Goal: Contribute content: Contribute content

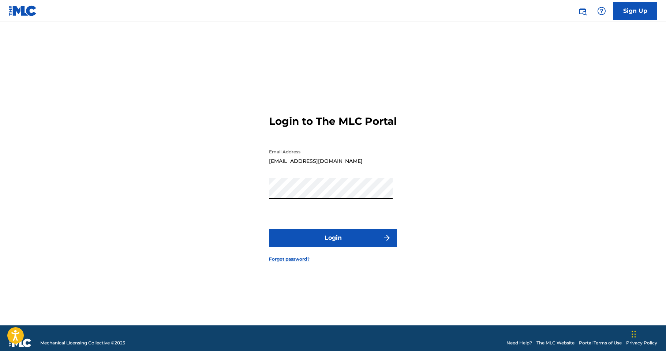
click at [313, 246] on button "Login" at bounding box center [333, 238] width 128 height 18
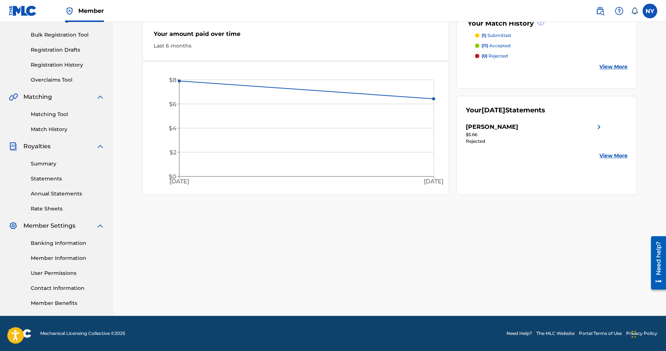
scroll to position [99, 0]
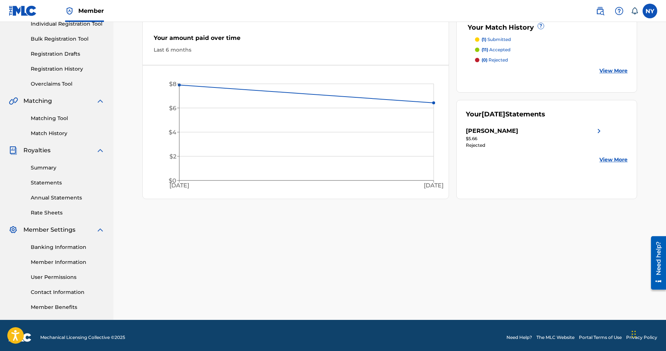
click at [50, 250] on link "Banking Information" at bounding box center [68, 248] width 74 height 8
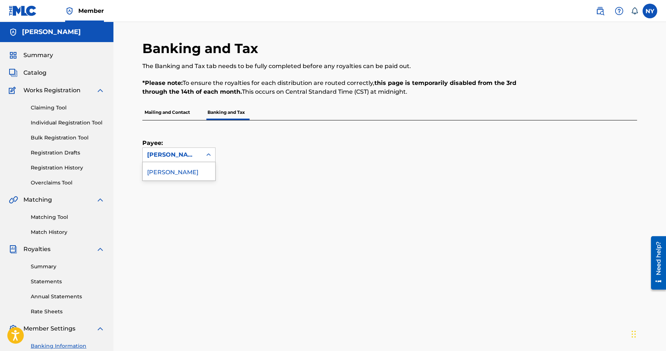
click at [203, 152] on div at bounding box center [208, 154] width 13 height 13
click at [293, 134] on div "Payee: 1 result available. Use Up and Down to choose options, press Enter to se…" at bounding box center [381, 141] width 478 height 42
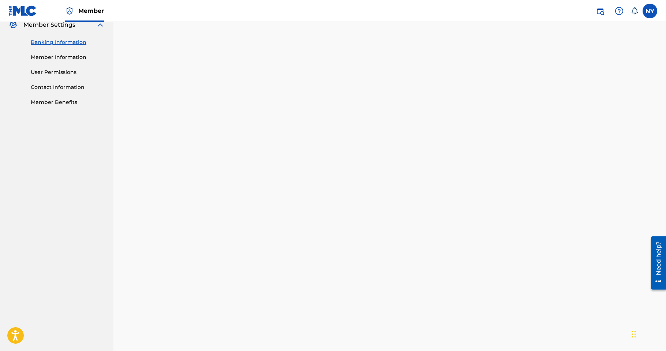
scroll to position [333, 0]
click at [130, 238] on div "Banking and Tax The Banking and Tax tab needs to be fully completed before any …" at bounding box center [390, 129] width 553 height 880
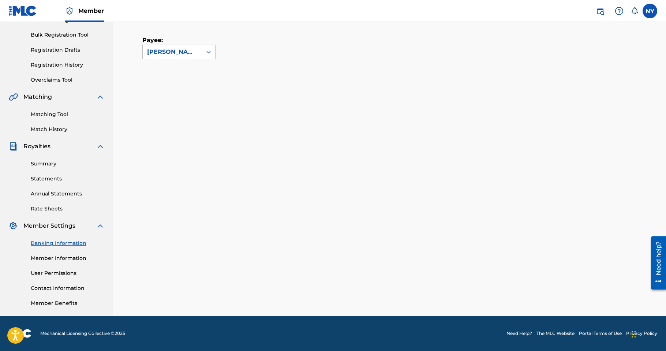
scroll to position [103, 0]
click at [68, 259] on link "Member Information" at bounding box center [68, 259] width 74 height 8
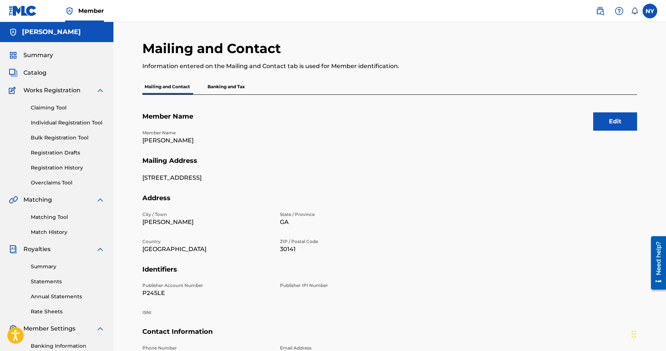
click at [620, 122] on button "Edit" at bounding box center [616, 121] width 44 height 18
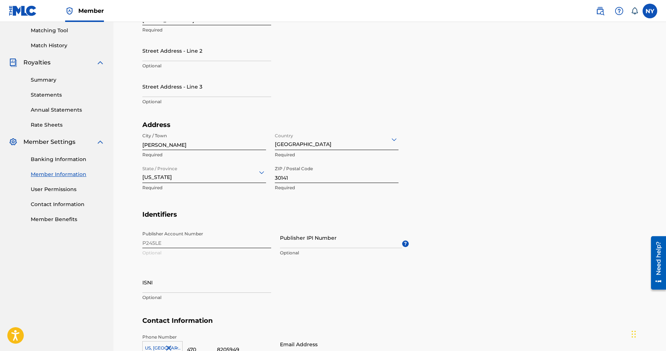
scroll to position [267, 0]
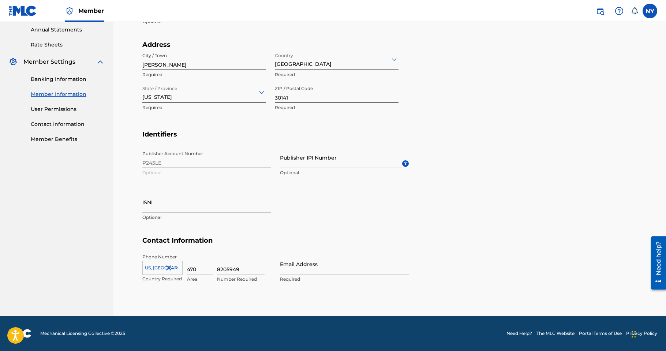
drag, startPoint x: 242, startPoint y: 267, endPoint x: 183, endPoint y: 266, distance: 59.0
click at [183, 266] on div "[GEOGRAPHIC_DATA], [GEOGRAPHIC_DATA] +1 Country Required 470 Area 8205949 Numbe…" at bounding box center [206, 270] width 129 height 33
type input "9190571"
click at [290, 265] on input "Email Address" at bounding box center [344, 264] width 129 height 21
type input "[EMAIL_ADDRESS][DOMAIN_NAME]"
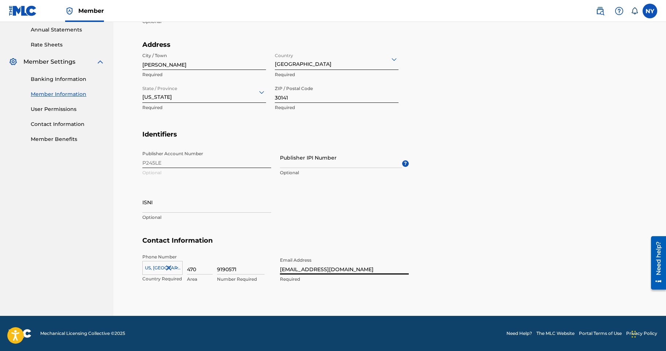
click at [460, 178] on section "Identifiers Publisher Account Number P245LE Optional Publisher IPI Number Optio…" at bounding box center [389, 183] width 495 height 107
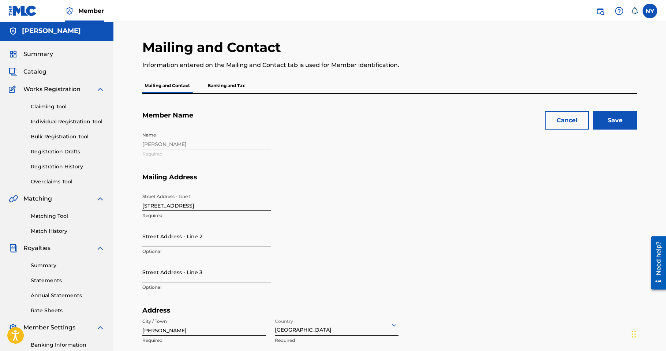
scroll to position [0, 0]
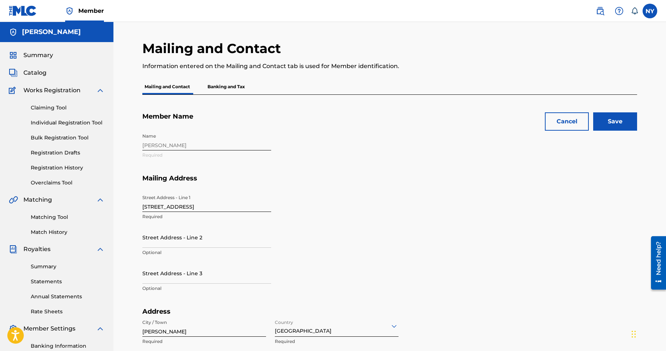
click at [624, 119] on input "Save" at bounding box center [616, 121] width 44 height 18
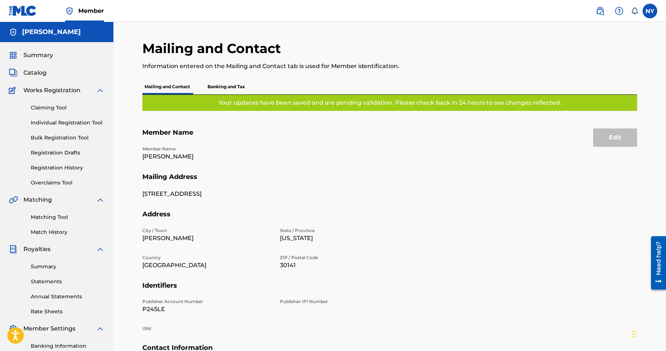
click at [55, 185] on link "Overclaims Tool" at bounding box center [68, 183] width 74 height 8
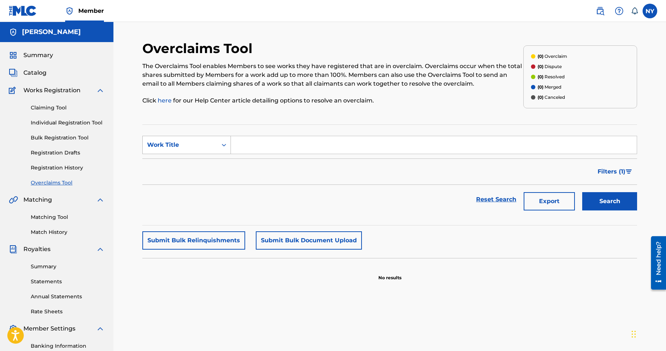
click at [197, 147] on div "Work Title" at bounding box center [180, 145] width 66 height 9
click at [193, 127] on section "SearchWithCriteria5bc94252-abac-452e-80d9-876ecda25cbd Work Title Filter Status…" at bounding box center [389, 175] width 495 height 101
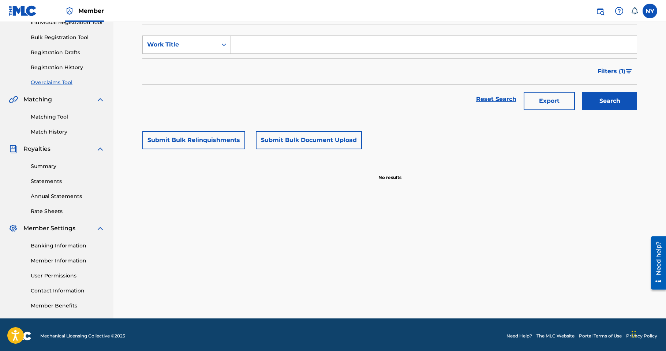
scroll to position [103, 0]
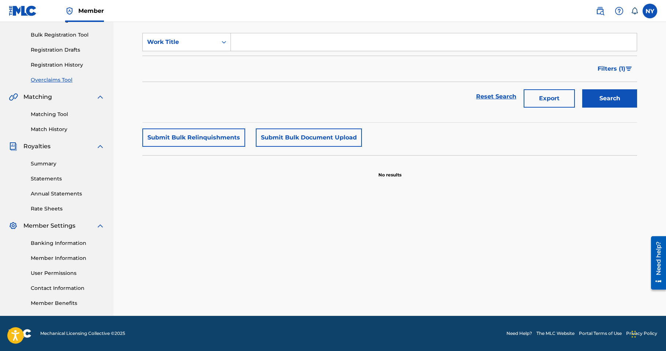
click at [46, 179] on link "Statements" at bounding box center [68, 179] width 74 height 8
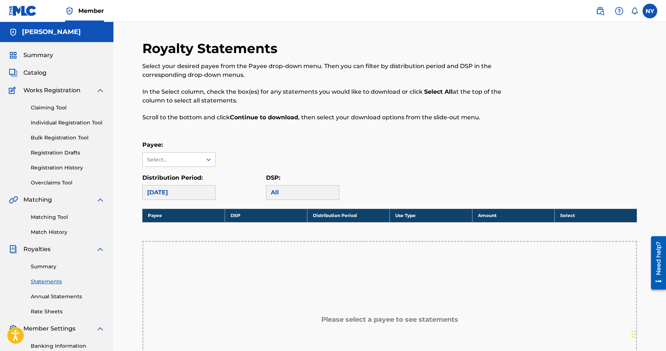
click at [58, 110] on link "Claiming Tool" at bounding box center [68, 108] width 74 height 8
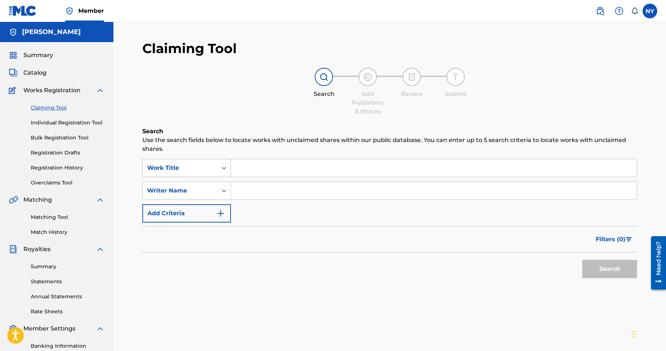
click at [221, 167] on icon "Search Form" at bounding box center [223, 167] width 7 height 7
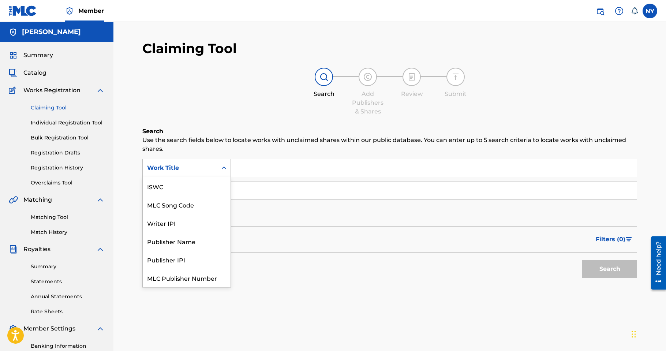
scroll to position [18, 0]
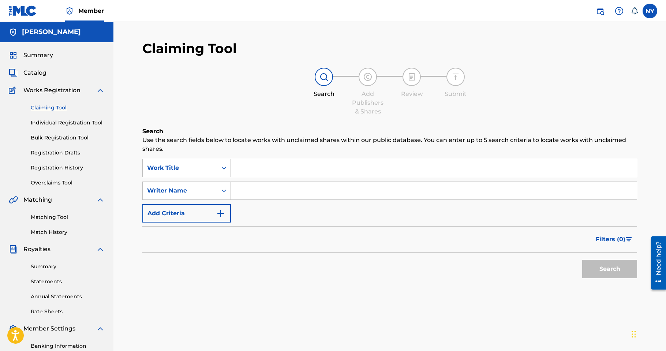
click at [221, 167] on icon "Search Form" at bounding box center [223, 167] width 7 height 7
click at [44, 123] on link "Individual Registration Tool" at bounding box center [68, 123] width 74 height 8
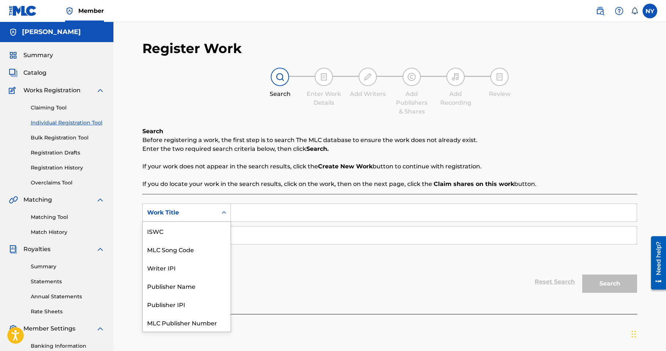
click at [165, 212] on div "Work Title" at bounding box center [180, 212] width 66 height 9
click at [184, 157] on div "Search Before registering a work, the first step is to search The MLC database …" at bounding box center [389, 158] width 495 height 62
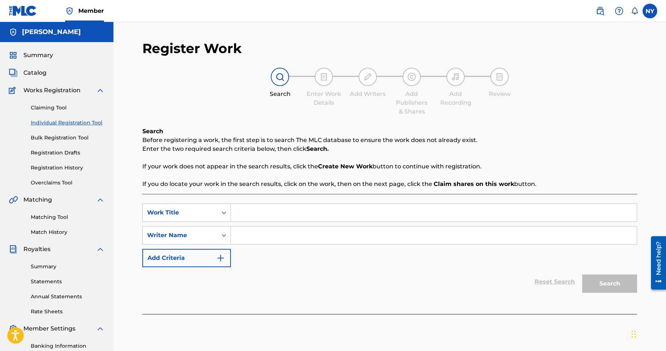
click at [251, 212] on input "Search Form" at bounding box center [434, 213] width 406 height 18
type input "N"
type input "Nothin"
click at [227, 235] on icon "Search Form" at bounding box center [223, 235] width 7 height 7
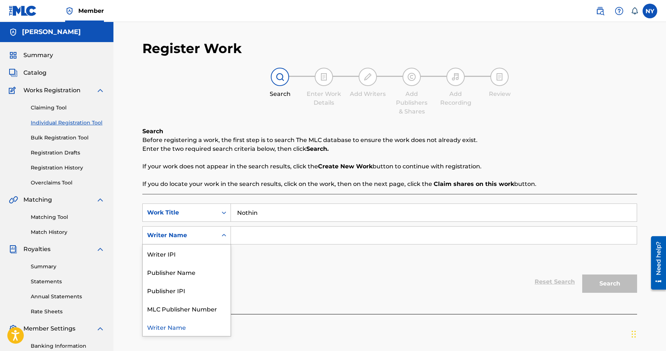
click at [181, 327] on div "Writer Name" at bounding box center [187, 327] width 88 height 18
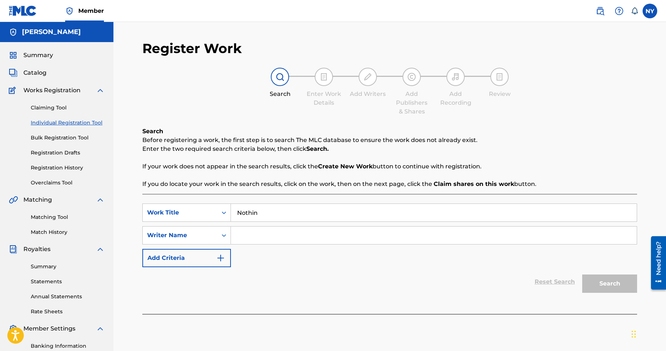
click at [220, 257] on img "Search Form" at bounding box center [220, 258] width 9 height 9
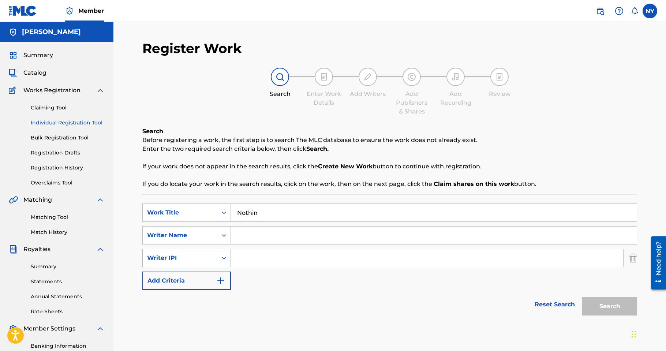
click at [220, 257] on div "Search Form" at bounding box center [224, 258] width 13 height 13
click at [258, 290] on div "SearchWithCriteriac1677deb-7dd3-407e-9091-239d6cebd729 Work Title Nothin Search…" at bounding box center [389, 247] width 495 height 86
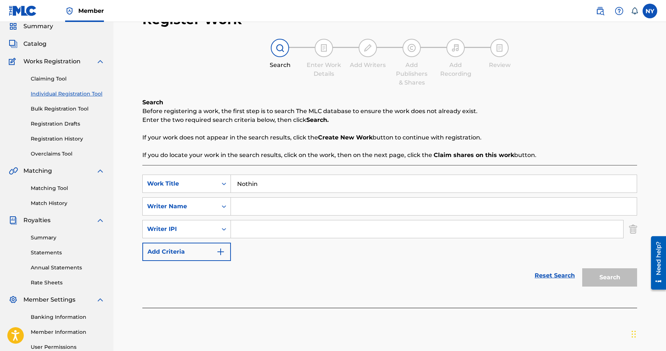
scroll to position [5, 0]
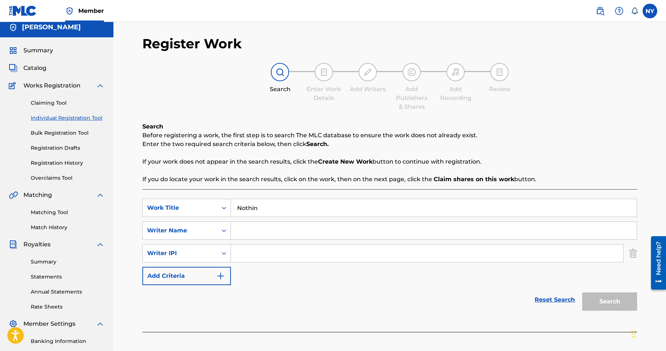
click at [239, 232] on input "Search Form" at bounding box center [434, 231] width 406 height 18
type input "I"
type input "N"
click at [610, 303] on div "Search" at bounding box center [608, 299] width 59 height 29
click at [382, 230] on input "Search Form" at bounding box center [434, 231] width 406 height 18
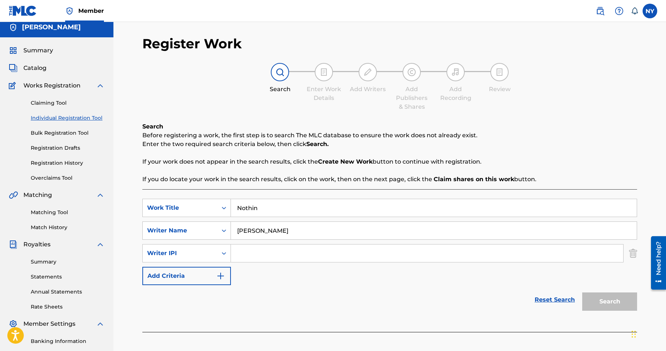
type input "[PERSON_NAME]"
click at [619, 297] on div "Search" at bounding box center [608, 299] width 59 height 29
click at [221, 255] on icon "Search Form" at bounding box center [223, 253] width 7 height 7
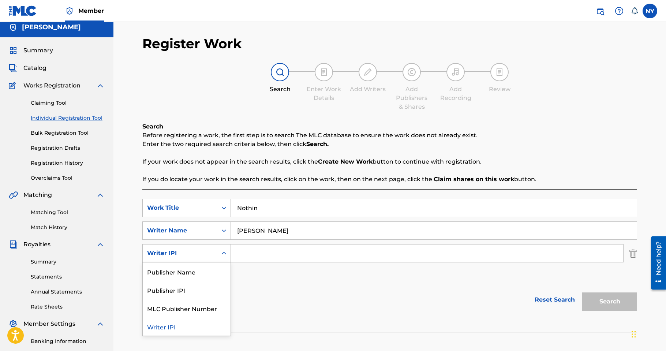
click at [221, 256] on icon "Search Form" at bounding box center [223, 253] width 7 height 7
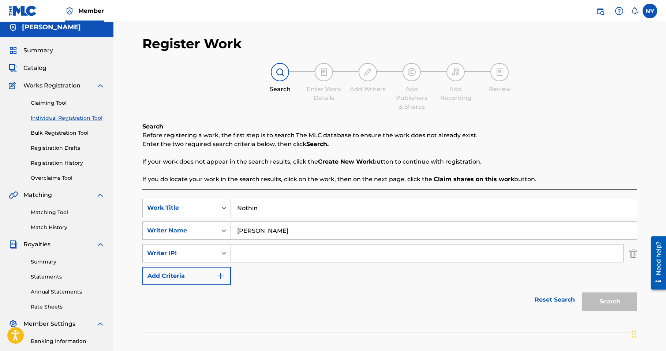
drag, startPoint x: 286, startPoint y: 231, endPoint x: 201, endPoint y: 243, distance: 85.0
click at [201, 243] on div "SearchWithCriteriac1677deb-7dd3-407e-9091-239d6cebd729 Work Title Nothin Search…" at bounding box center [389, 242] width 495 height 86
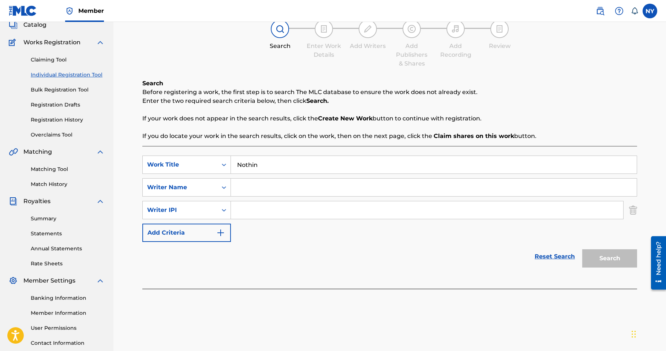
scroll to position [103, 0]
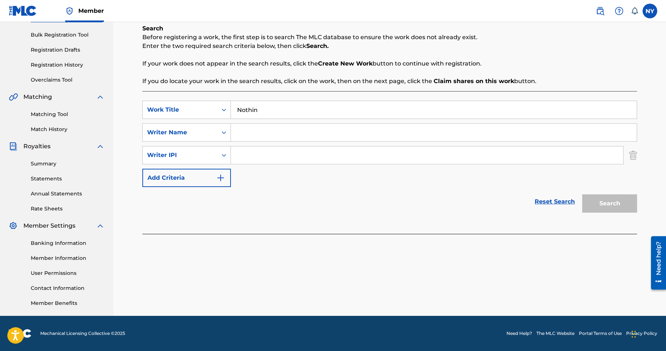
click at [223, 182] on img "Search Form" at bounding box center [220, 178] width 9 height 9
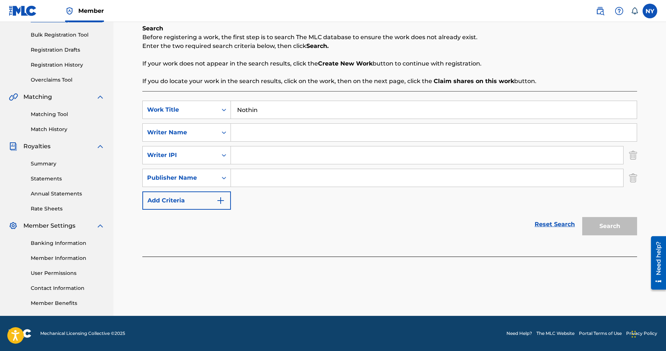
click at [251, 174] on input "Search Form" at bounding box center [427, 178] width 393 height 18
type input "So Krazy Productions LLC"
click at [623, 230] on div "Search" at bounding box center [608, 224] width 59 height 29
click at [215, 135] on div "Writer Name" at bounding box center [180, 133] width 75 height 14
click at [248, 134] on input "Search Form" at bounding box center [434, 133] width 406 height 18
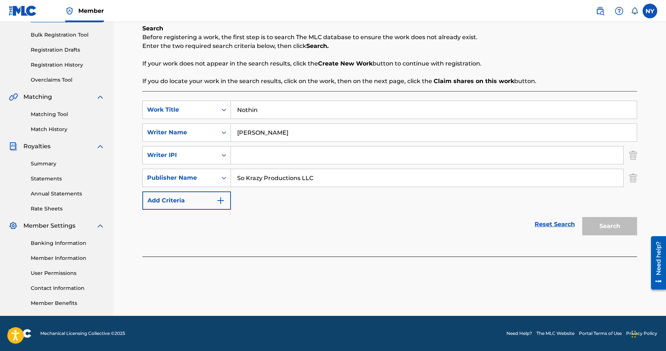
type input "[PERSON_NAME]"
click at [608, 229] on div "Search" at bounding box center [608, 224] width 59 height 29
click at [609, 230] on div "Search" at bounding box center [608, 224] width 59 height 29
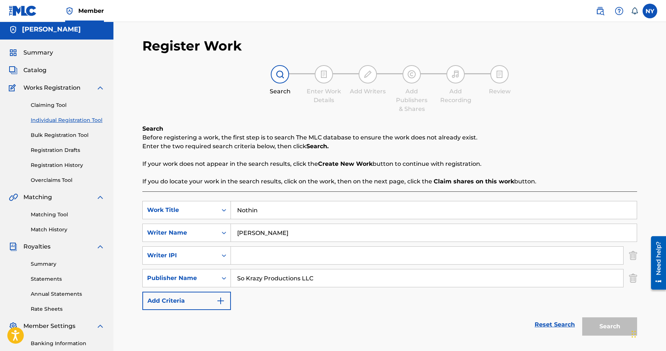
scroll to position [0, 0]
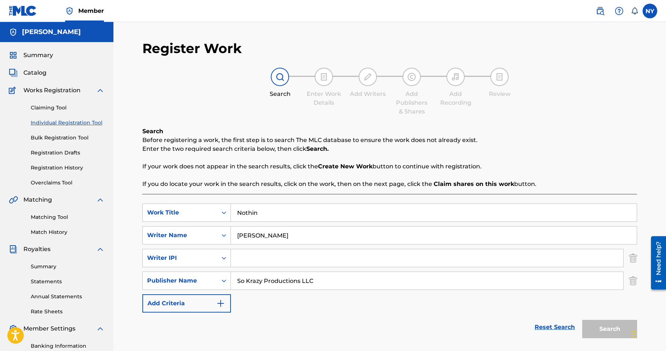
click at [268, 219] on input "Nothin" at bounding box center [434, 213] width 406 height 18
click at [241, 261] on input "Search Form" at bounding box center [427, 258] width 393 height 18
type input "Vl Deck"
drag, startPoint x: 267, startPoint y: 264, endPoint x: 231, endPoint y: 261, distance: 35.7
click at [231, 261] on input "Vl Deck" at bounding box center [427, 258] width 393 height 18
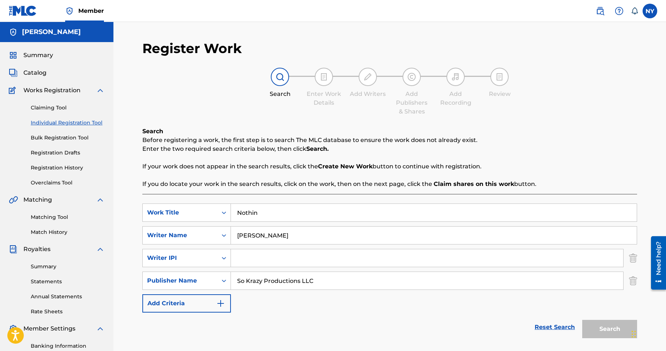
click at [231, 261] on input "Search Form" at bounding box center [427, 258] width 393 height 18
click at [244, 261] on input "Search Form" at bounding box center [427, 258] width 393 height 18
type input "[PERSON_NAME]"
click at [618, 328] on button "Search" at bounding box center [610, 329] width 55 height 18
click at [614, 328] on button "Search" at bounding box center [610, 329] width 55 height 18
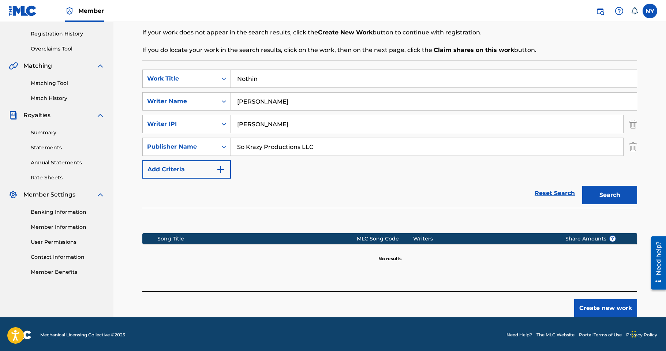
scroll to position [134, 0]
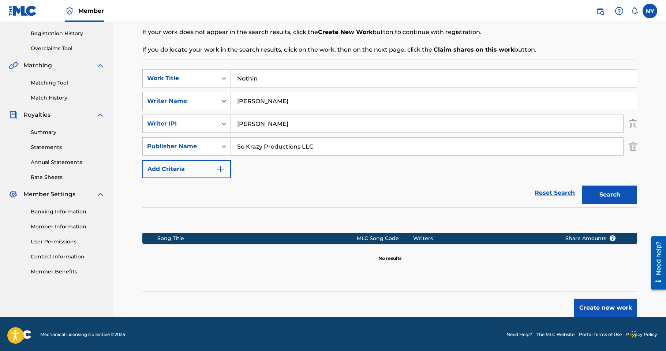
click at [603, 306] on button "Create new work" at bounding box center [606, 308] width 63 height 18
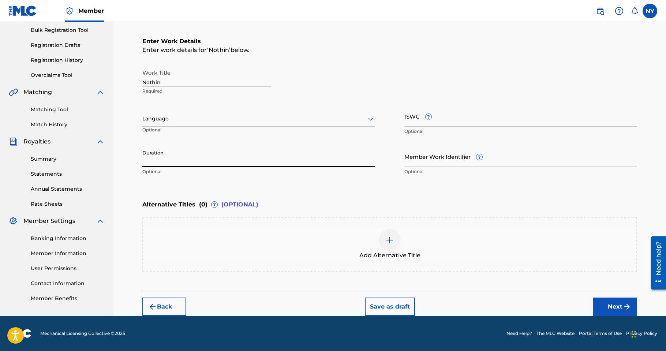
click at [172, 164] on input "Duration" at bounding box center [258, 156] width 233 height 21
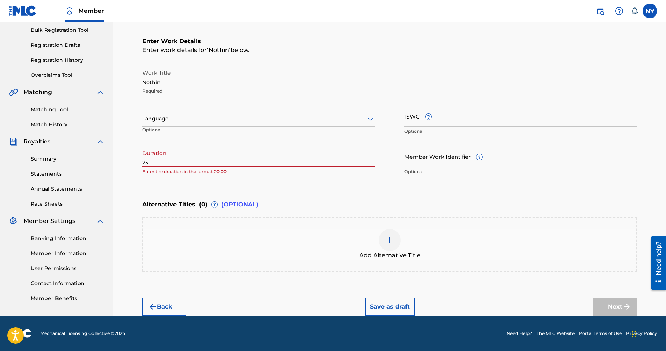
type input "2"
click at [445, 162] on input "Member Work Identifier ?" at bounding box center [521, 156] width 233 height 21
click at [183, 163] on input "0256" at bounding box center [258, 156] width 233 height 21
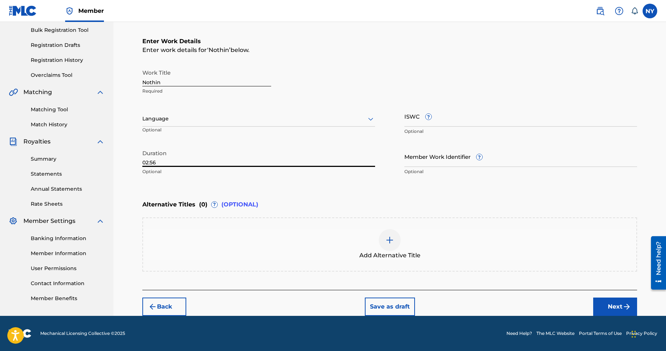
type input "02:56"
click at [617, 302] on button "Next" at bounding box center [616, 307] width 44 height 18
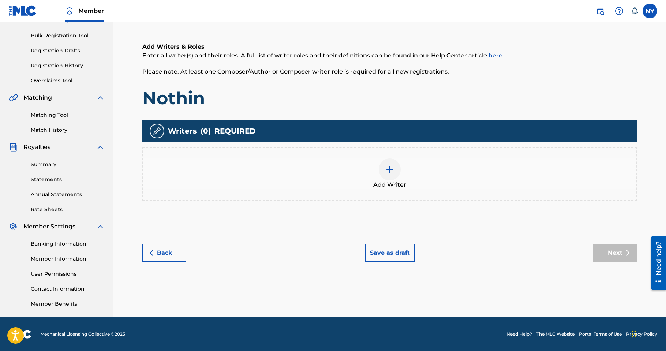
scroll to position [103, 0]
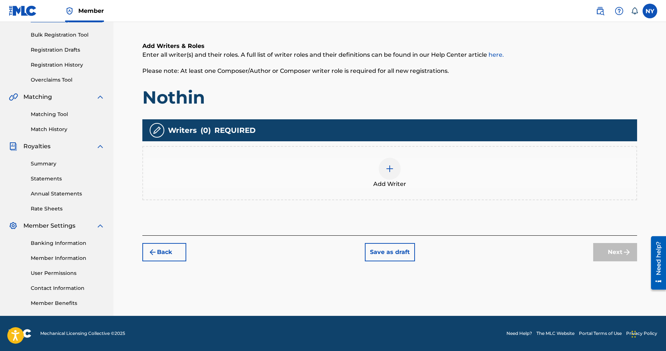
click at [391, 172] on img at bounding box center [390, 168] width 9 height 9
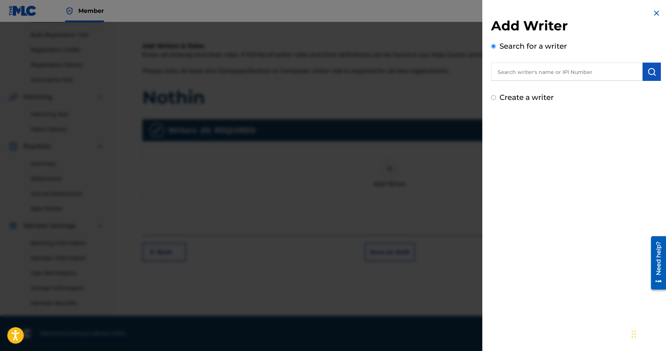
click at [515, 70] on input "text" at bounding box center [567, 72] width 152 height 18
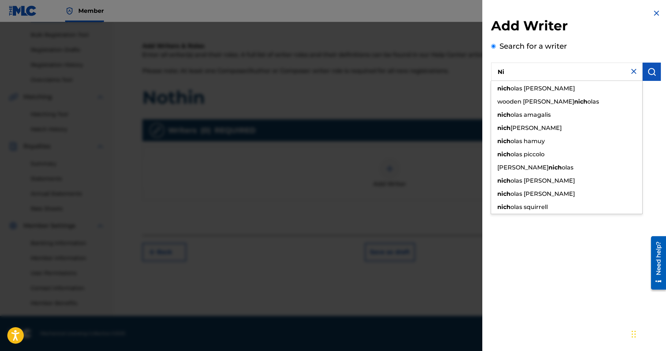
type input "N"
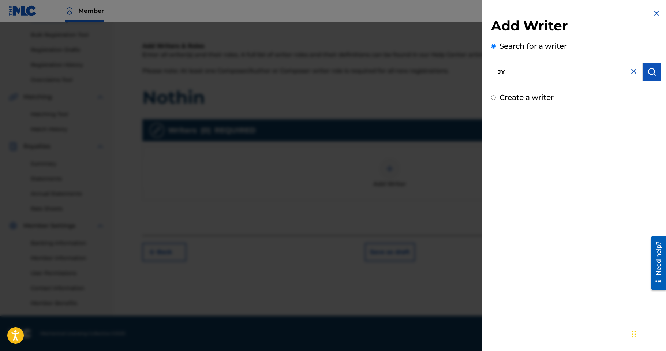
type input "J"
type input "B"
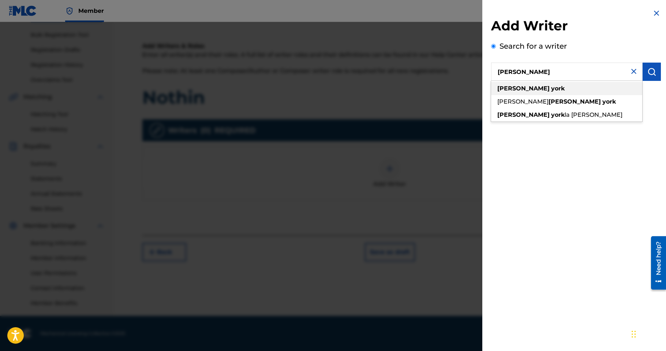
click at [552, 86] on strong "york" at bounding box center [559, 88] width 14 height 7
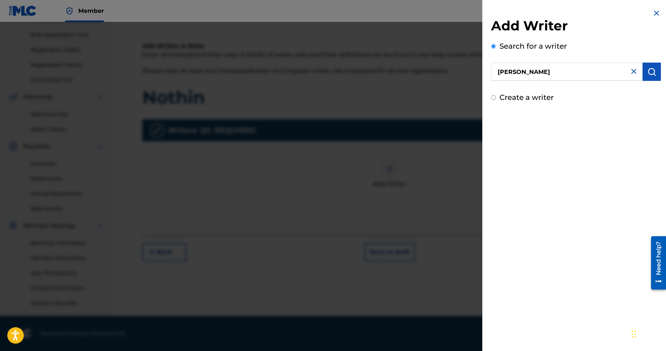
click at [553, 68] on input "[PERSON_NAME]" at bounding box center [567, 72] width 152 height 18
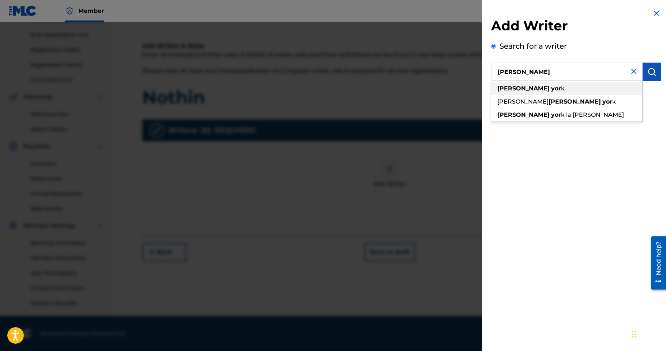
click at [519, 91] on strong "[PERSON_NAME]" at bounding box center [524, 88] width 52 height 7
type input "[PERSON_NAME]"
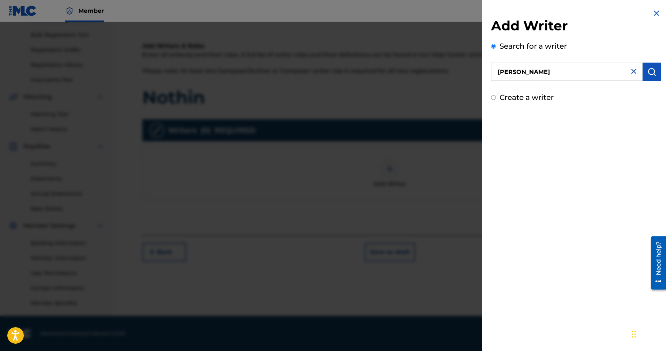
click at [651, 75] on img "submit" at bounding box center [652, 71] width 9 height 9
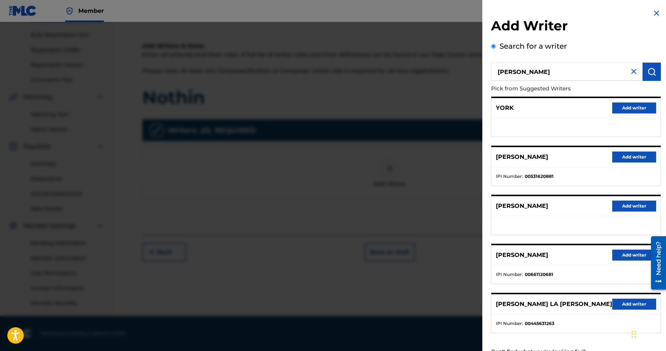
scroll to position [28, 0]
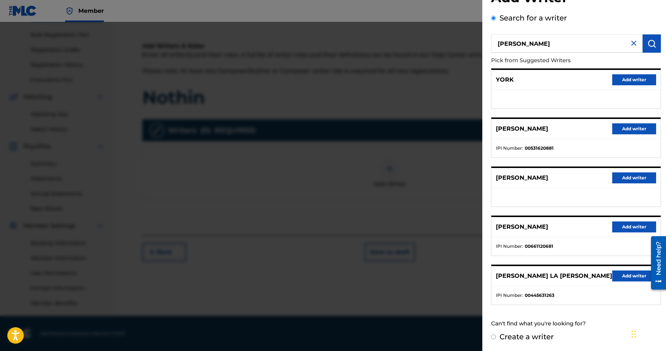
click at [623, 222] on button "Add writer" at bounding box center [635, 227] width 44 height 11
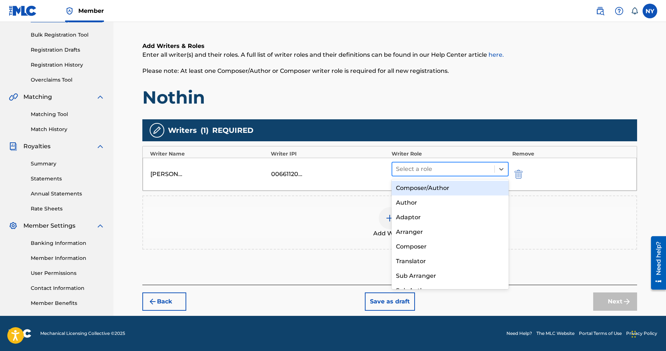
click at [443, 167] on div at bounding box center [443, 169] width 95 height 10
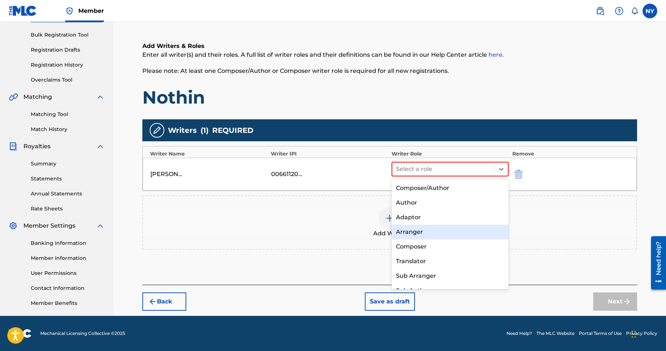
scroll to position [10, 0]
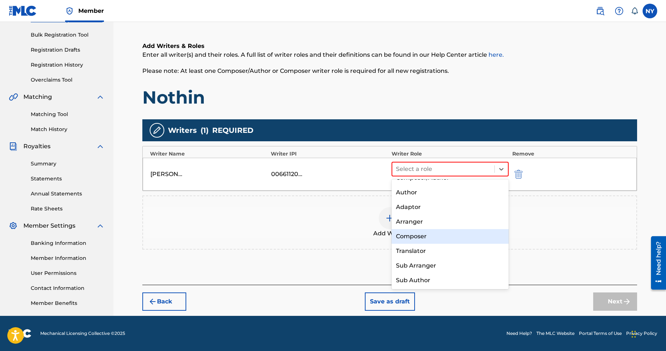
click at [425, 236] on div "Composer" at bounding box center [450, 236] width 117 height 15
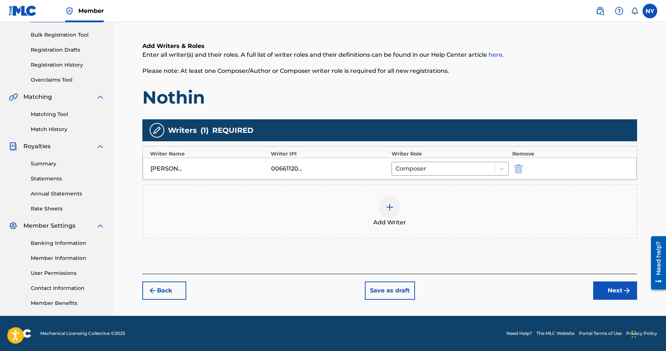
click at [387, 213] on div at bounding box center [390, 207] width 22 height 22
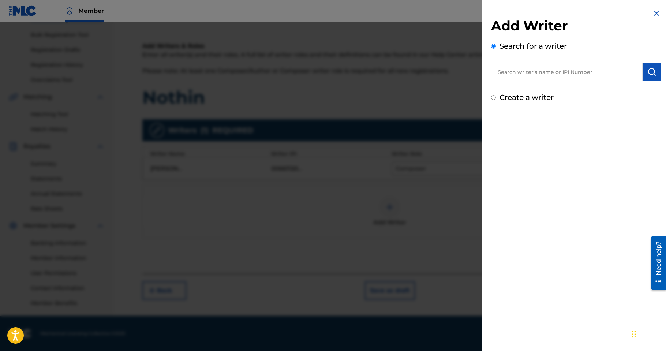
click at [513, 102] on div "Create a writer" at bounding box center [576, 97] width 170 height 11
click at [503, 100] on label "Create a writer" at bounding box center [527, 97] width 54 height 9
radio input "true"
click at [496, 100] on input "Create a writer" at bounding box center [493, 97] width 5 height 5
radio input "false"
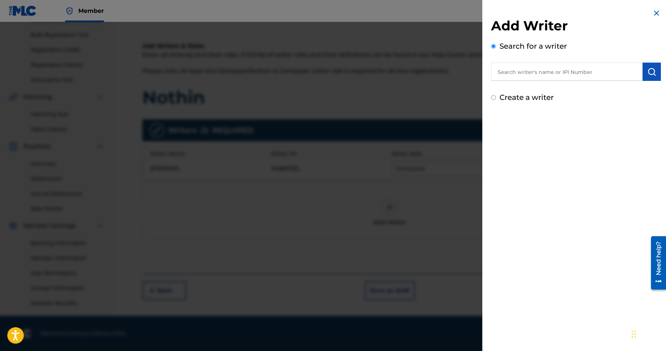
radio input "true"
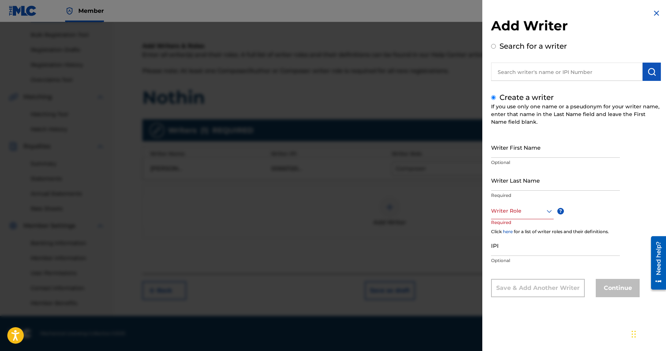
click at [525, 153] on input "Writer First Name" at bounding box center [555, 147] width 129 height 21
click at [530, 183] on input "Writer Last Name" at bounding box center [555, 180] width 129 height 21
click at [527, 145] on input "Writer First Name" at bounding box center [555, 147] width 129 height 21
type input "Tryee"
type input "Jordan"
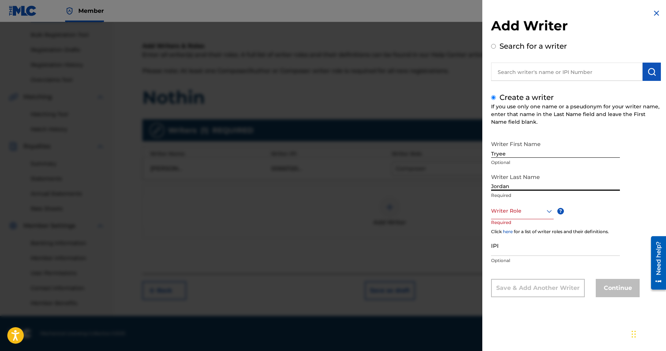
click at [534, 212] on div at bounding box center [522, 211] width 63 height 9
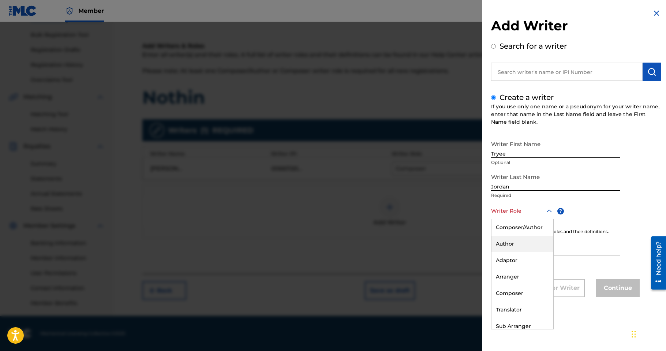
click at [511, 245] on div "Author" at bounding box center [523, 244] width 62 height 16
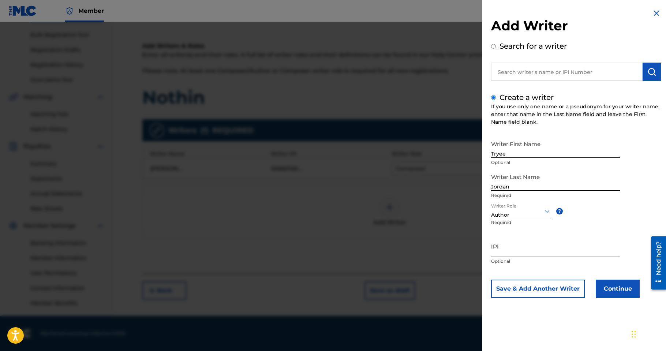
click at [614, 287] on button "Continue" at bounding box center [618, 289] width 44 height 18
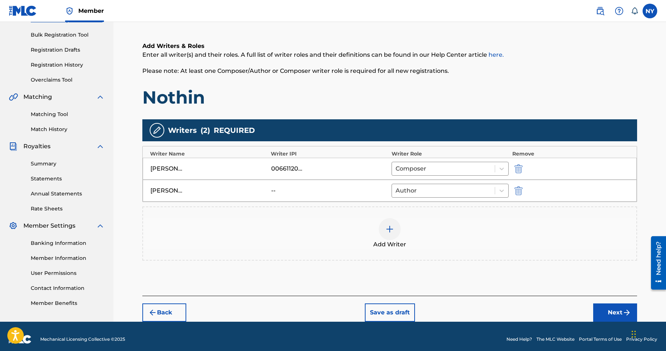
click at [618, 316] on button "Next" at bounding box center [616, 313] width 44 height 18
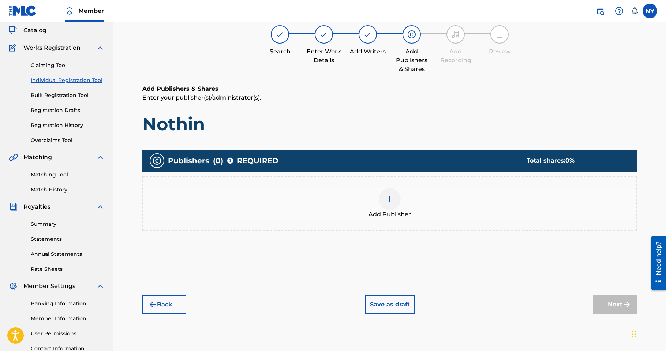
scroll to position [33, 0]
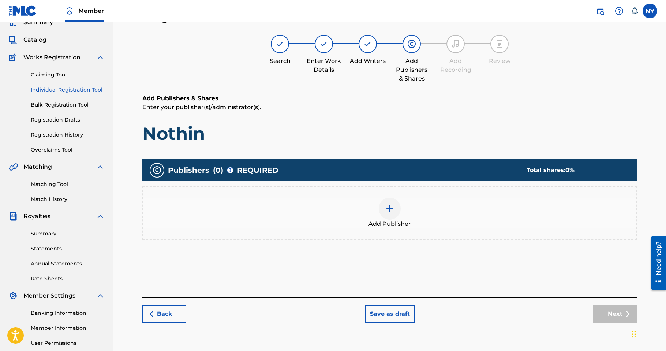
click at [393, 207] on img at bounding box center [390, 208] width 9 height 9
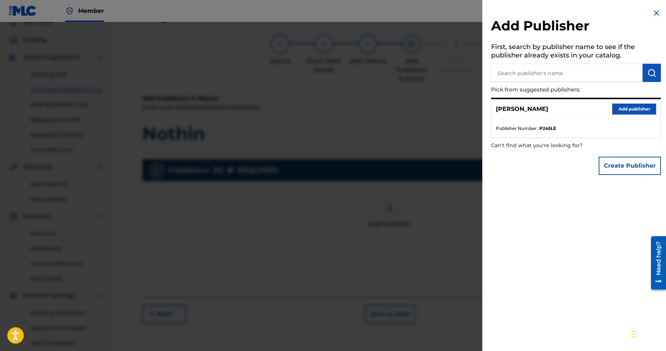
click at [527, 80] on input "text" at bounding box center [567, 73] width 152 height 18
type input "S"
click at [613, 171] on button "Create Publisher" at bounding box center [630, 166] width 62 height 18
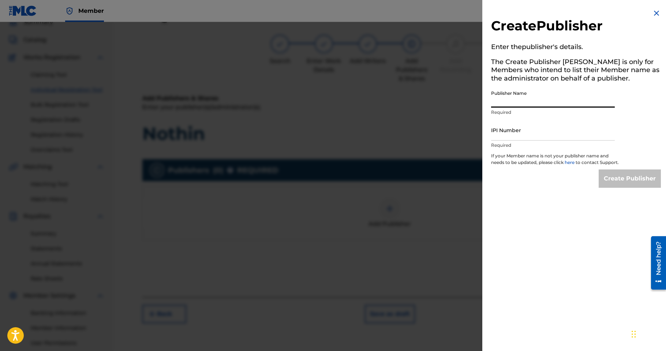
click at [509, 103] on input "Publisher Name" at bounding box center [553, 97] width 124 height 21
click at [655, 11] on img at bounding box center [657, 13] width 9 height 9
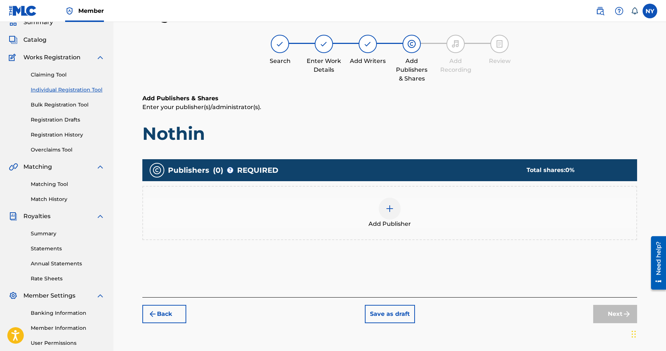
click at [392, 217] on div at bounding box center [390, 209] width 22 height 22
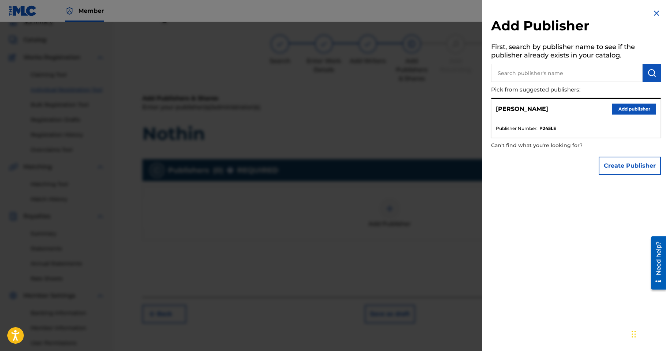
click at [625, 106] on button "Add publisher" at bounding box center [635, 109] width 44 height 11
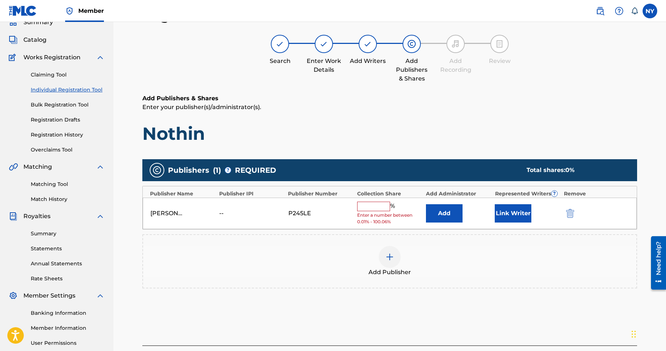
click at [372, 210] on input "text" at bounding box center [373, 207] width 33 height 10
click at [510, 208] on button "Link Writer" at bounding box center [513, 213] width 37 height 18
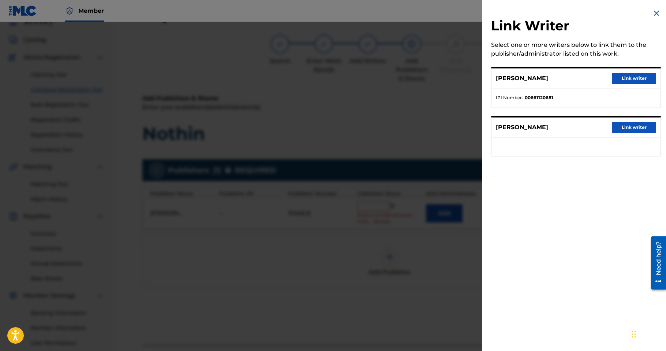
click at [621, 125] on button "Link writer" at bounding box center [635, 127] width 44 height 11
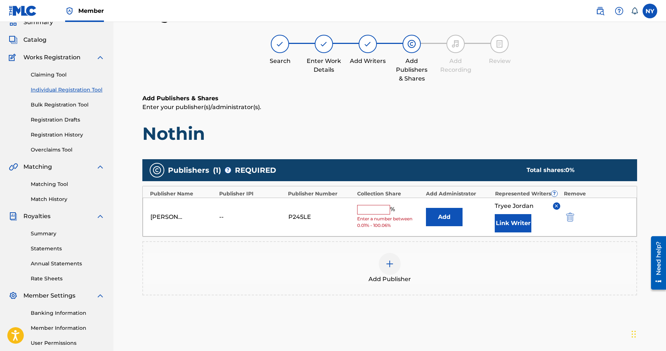
click at [379, 205] on input "text" at bounding box center [373, 210] width 33 height 10
click at [556, 205] on img at bounding box center [556, 205] width 5 height 5
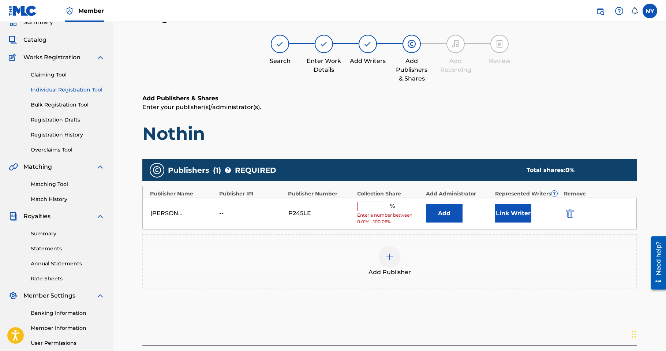
click at [516, 218] on button "Link Writer" at bounding box center [513, 213] width 37 height 18
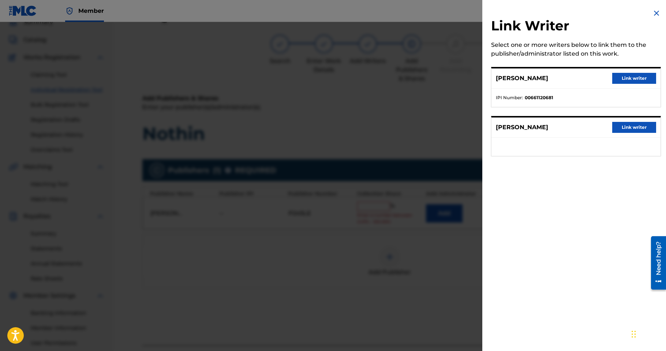
click at [653, 12] on img at bounding box center [657, 13] width 9 height 9
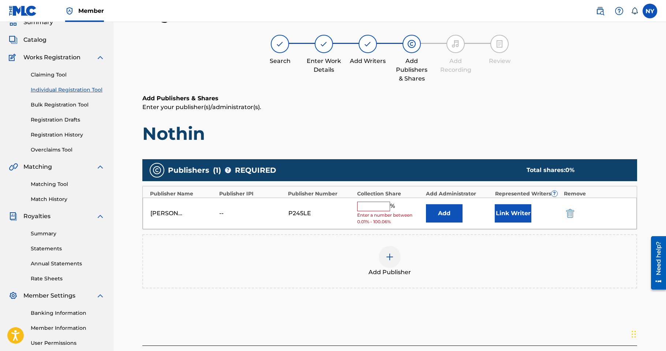
click at [377, 203] on input "text" at bounding box center [373, 207] width 33 height 10
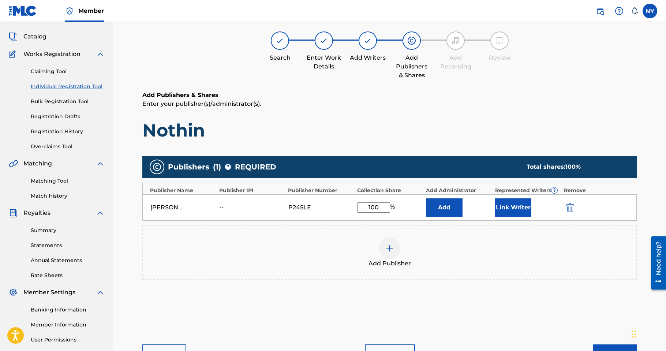
scroll to position [21, 0]
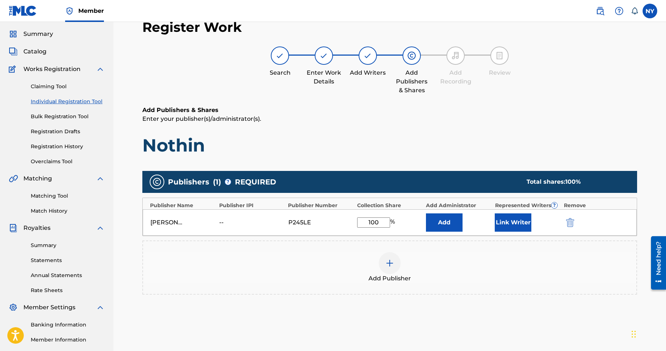
type input "100"
click at [386, 268] on div at bounding box center [390, 263] width 22 height 22
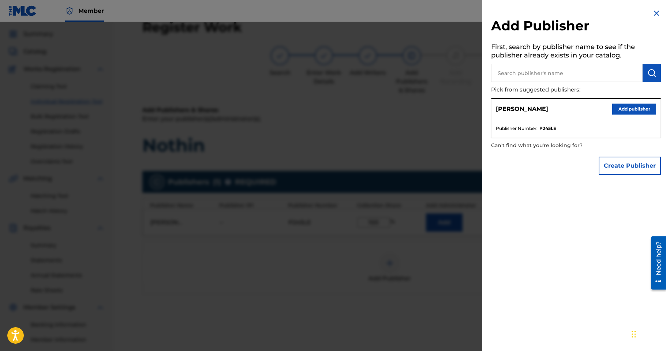
click at [602, 75] on input "text" at bounding box center [567, 73] width 152 height 18
click at [628, 160] on button "Create Publisher" at bounding box center [630, 166] width 62 height 18
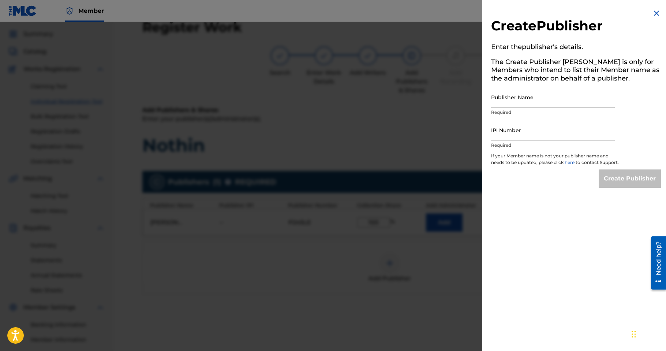
click at [572, 160] on link "here" at bounding box center [570, 162] width 11 height 5
click at [654, 12] on img at bounding box center [657, 13] width 9 height 9
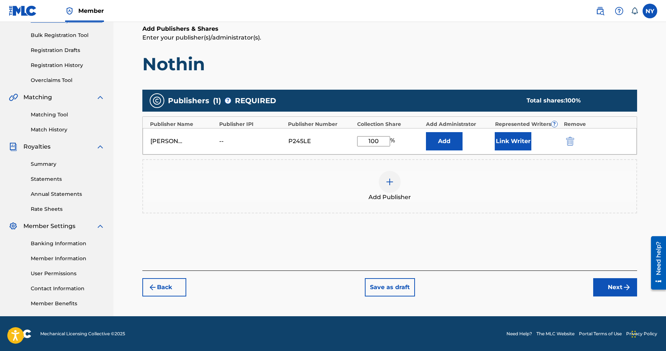
scroll to position [103, 0]
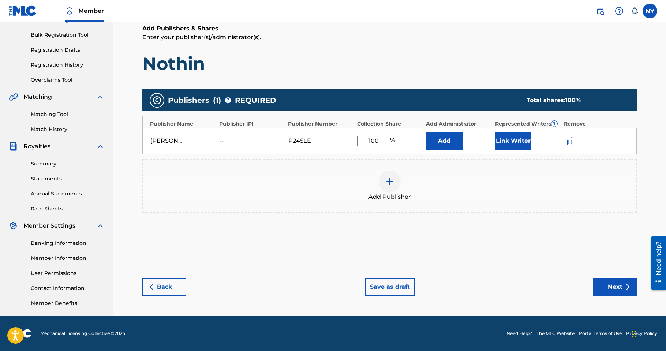
drag, startPoint x: 385, startPoint y: 143, endPoint x: 360, endPoint y: 142, distance: 24.9
click at [360, 142] on input "100" at bounding box center [373, 141] width 33 height 10
click at [433, 249] on div "Add Publishers & Shares Enter your publisher(s)/administrator(s). Nothin Publis…" at bounding box center [389, 147] width 495 height 246
click at [616, 290] on button "Next" at bounding box center [616, 287] width 44 height 18
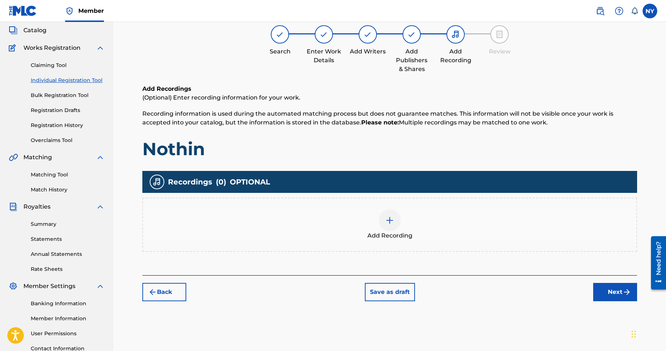
scroll to position [33, 0]
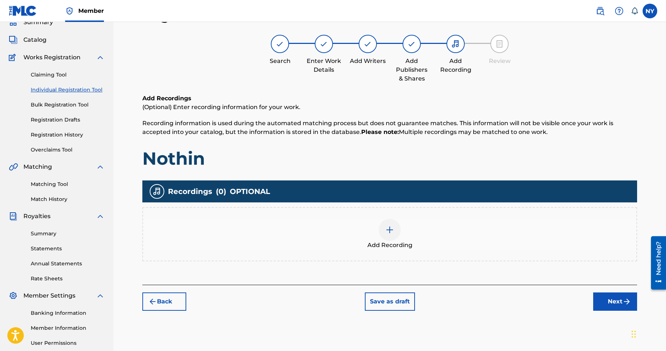
click at [619, 296] on button "Next" at bounding box center [616, 302] width 44 height 18
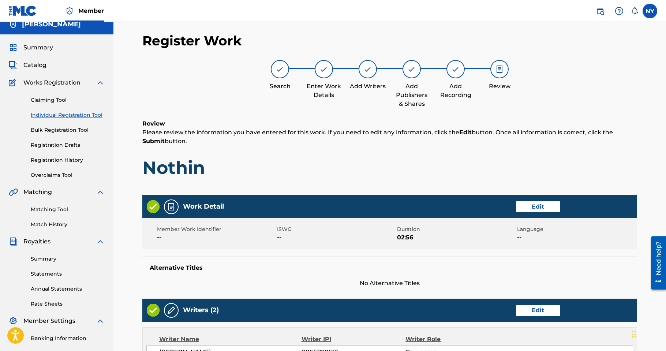
scroll to position [7, 0]
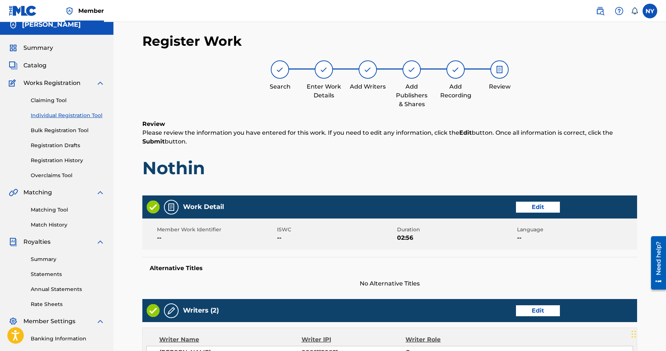
click at [532, 212] on button "Edit" at bounding box center [538, 207] width 44 height 11
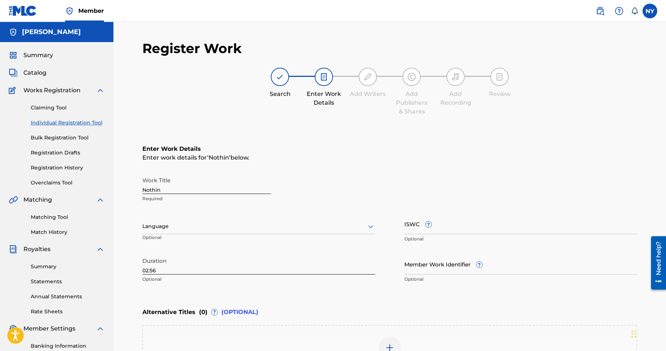
scroll to position [108, 0]
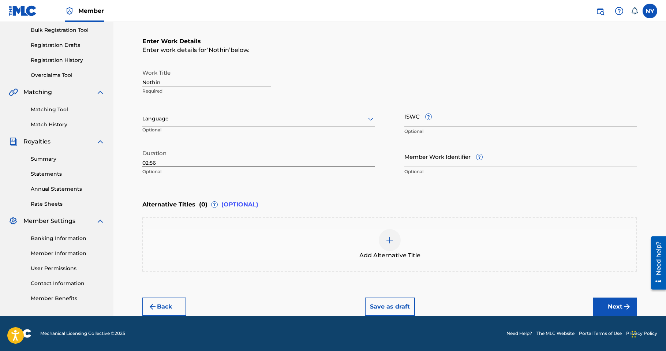
click at [615, 308] on button "Next" at bounding box center [616, 307] width 44 height 18
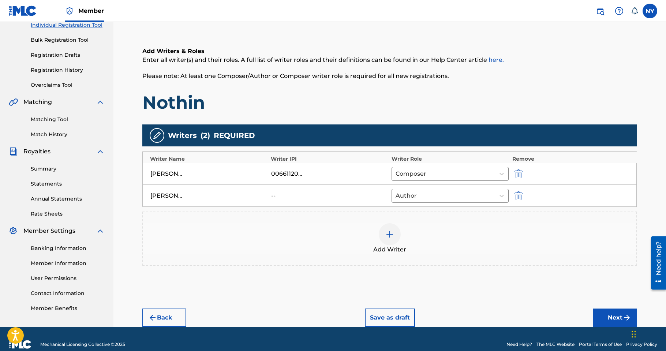
scroll to position [98, 0]
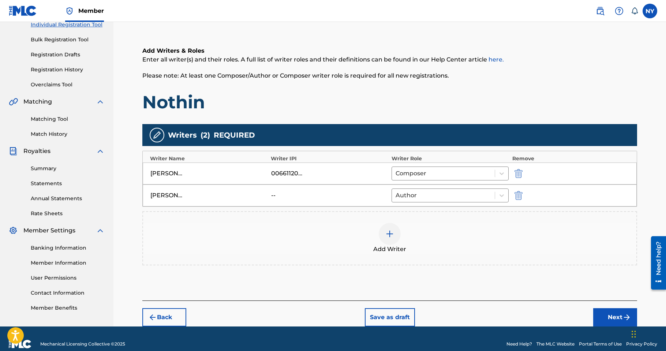
click at [616, 313] on button "Next" at bounding box center [616, 317] width 44 height 18
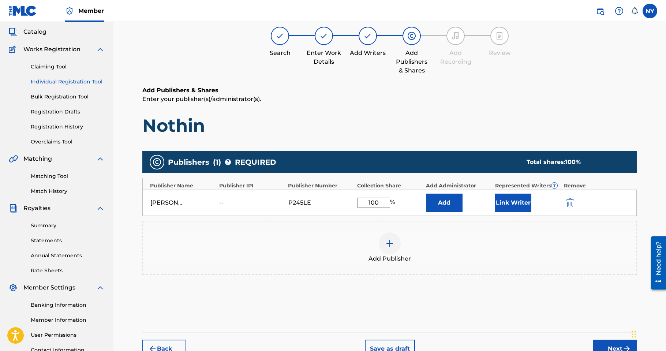
scroll to position [33, 0]
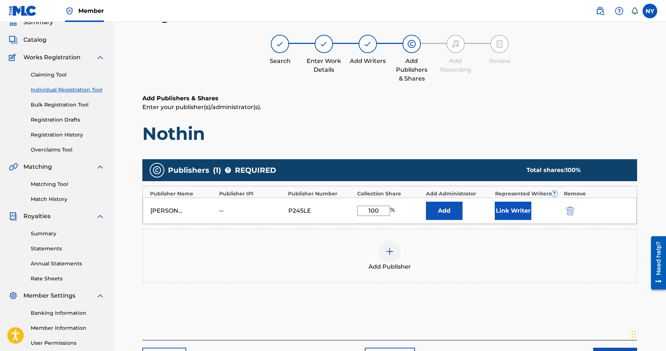
click at [447, 208] on button "Add" at bounding box center [444, 211] width 37 height 18
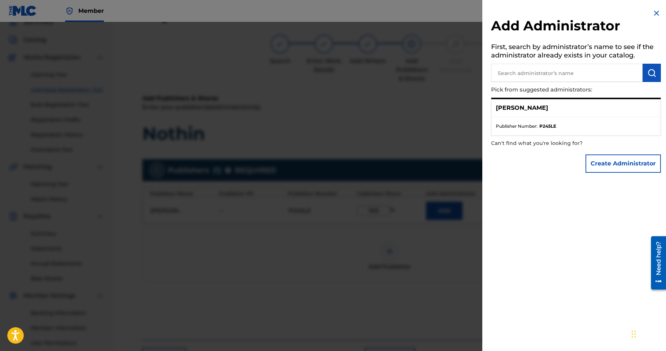
click at [607, 163] on button "Create Administrator" at bounding box center [623, 164] width 75 height 18
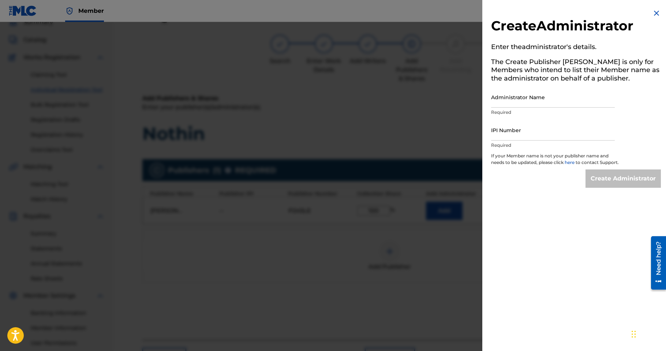
click at [653, 15] on img at bounding box center [657, 13] width 9 height 9
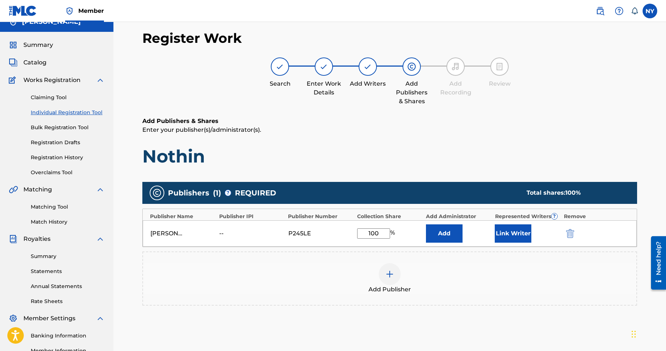
scroll to position [0, 0]
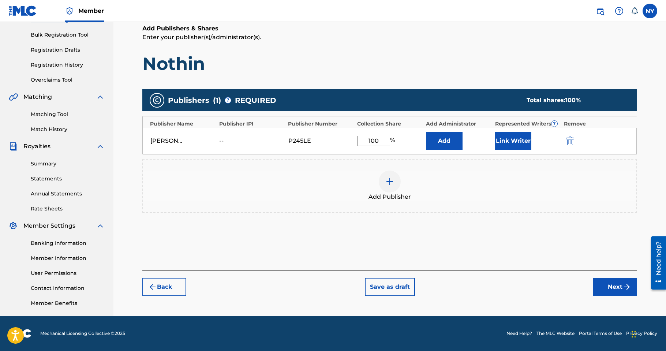
click at [612, 287] on button "Next" at bounding box center [616, 287] width 44 height 18
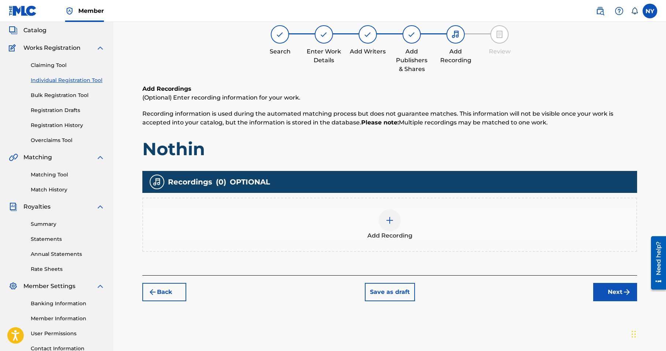
scroll to position [33, 0]
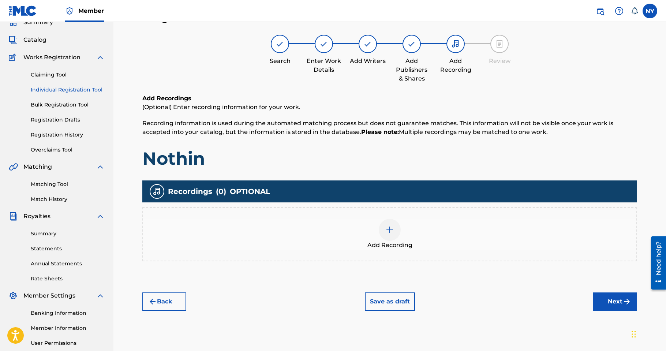
click at [612, 299] on button "Next" at bounding box center [616, 302] width 44 height 18
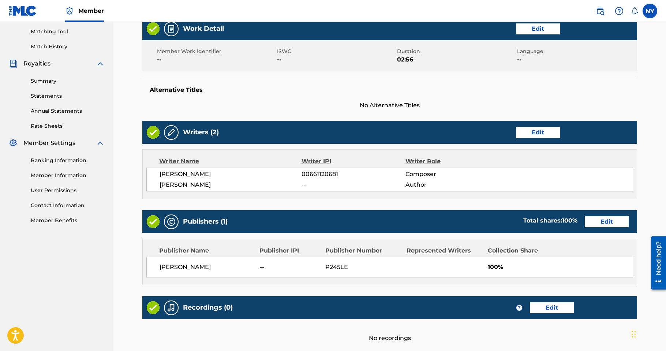
scroll to position [249, 0]
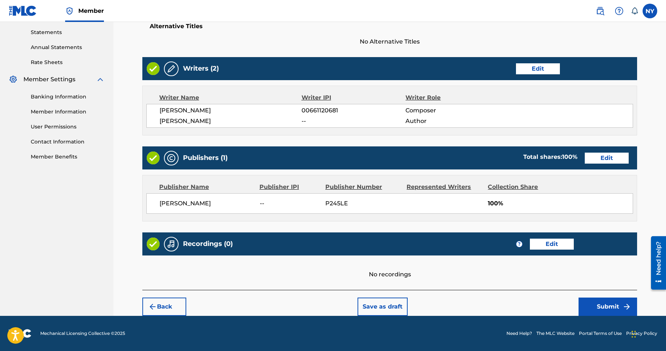
click at [612, 304] on button "Submit" at bounding box center [608, 307] width 59 height 18
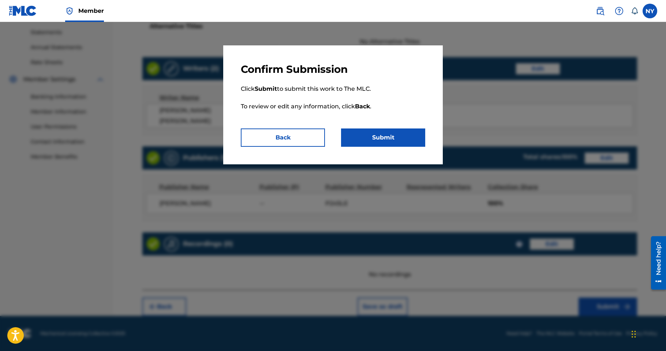
click at [369, 142] on button "Submit" at bounding box center [383, 138] width 84 height 18
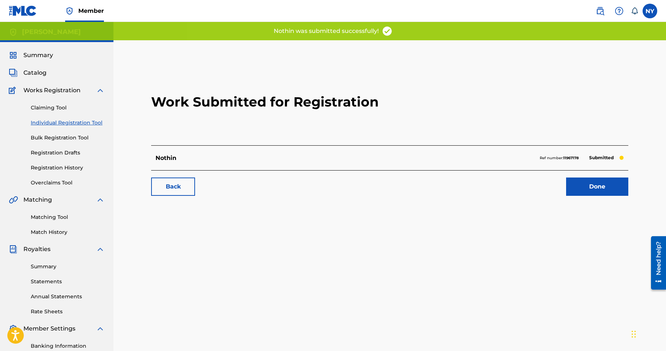
click at [605, 187] on link "Done" at bounding box center [598, 187] width 62 height 18
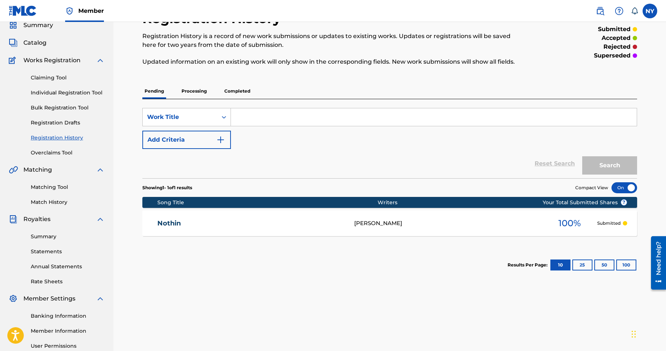
scroll to position [103, 0]
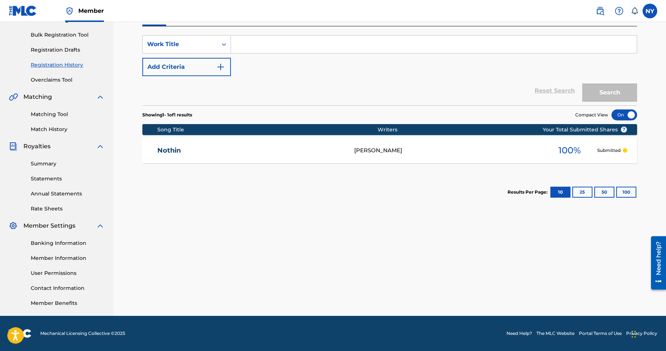
click at [50, 257] on link "Member Information" at bounding box center [68, 259] width 74 height 8
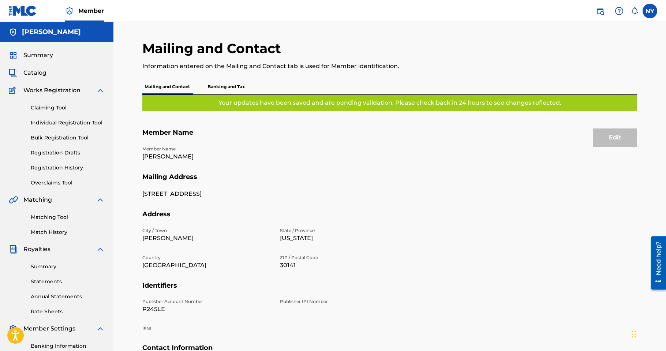
click at [47, 73] on div "Catalog" at bounding box center [57, 72] width 96 height 9
click at [43, 73] on span "Catalog" at bounding box center [34, 72] width 23 height 9
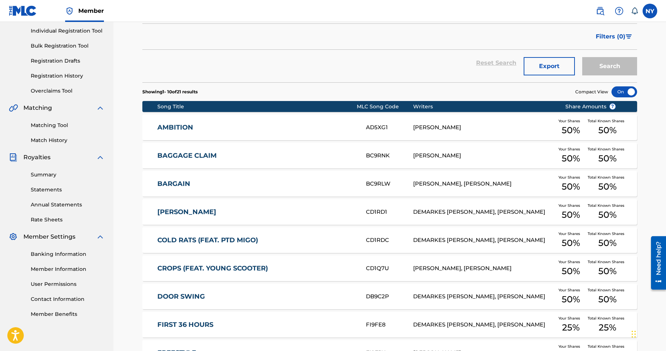
scroll to position [203, 0]
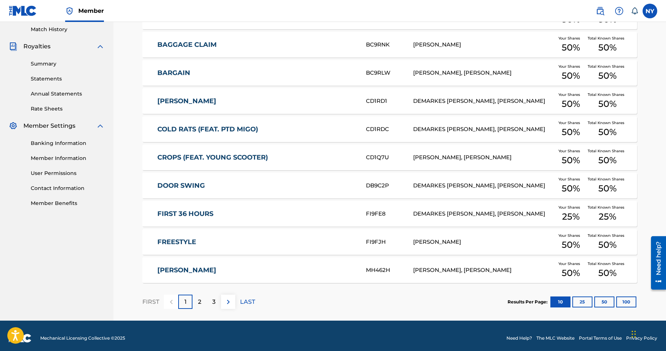
click at [199, 302] on p "2" at bounding box center [199, 302] width 3 height 9
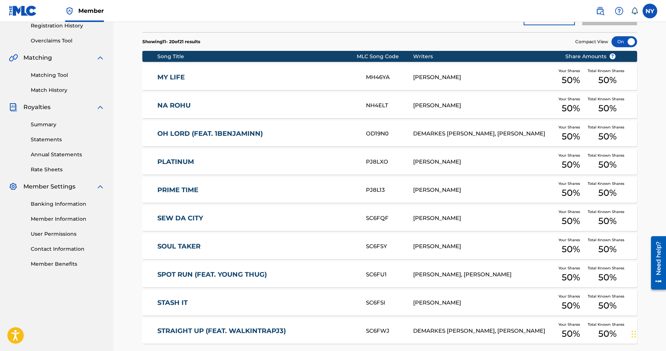
scroll to position [143, 0]
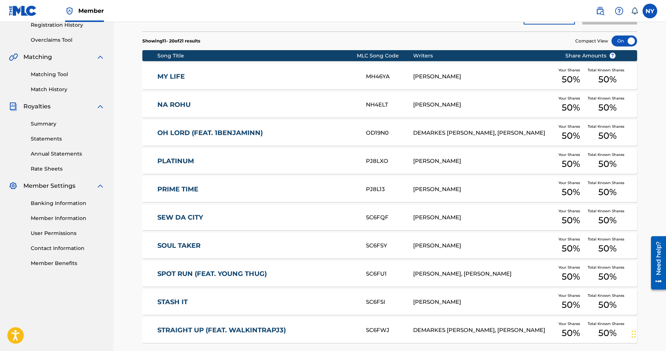
click at [193, 243] on link "SOUL TAKER" at bounding box center [256, 246] width 199 height 8
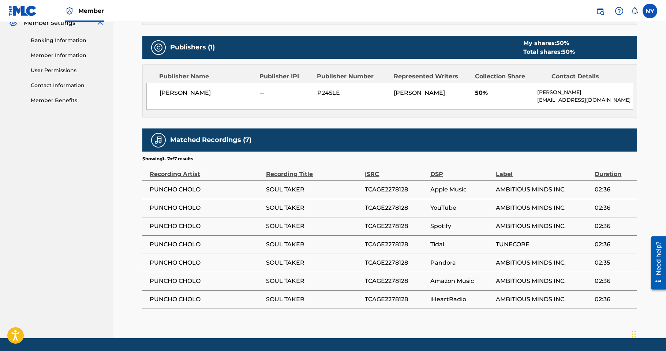
scroll to position [307, 0]
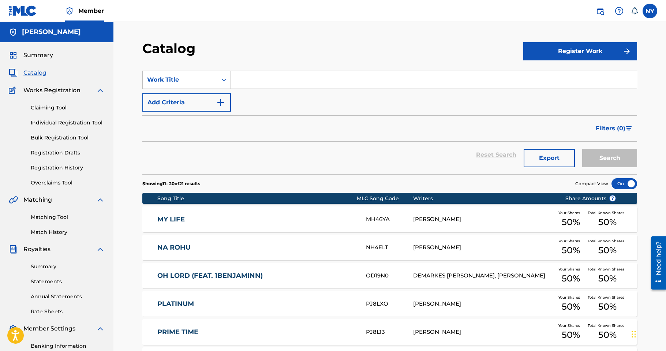
click at [48, 111] on link "Claiming Tool" at bounding box center [68, 108] width 74 height 8
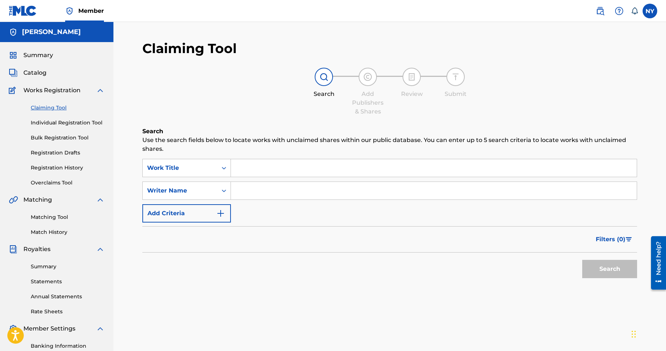
click at [213, 178] on div "SearchWithCriteria304e7f7d-1a55-49ab-83d0-a4286abcacfd Work Title SearchWithCri…" at bounding box center [389, 191] width 495 height 64
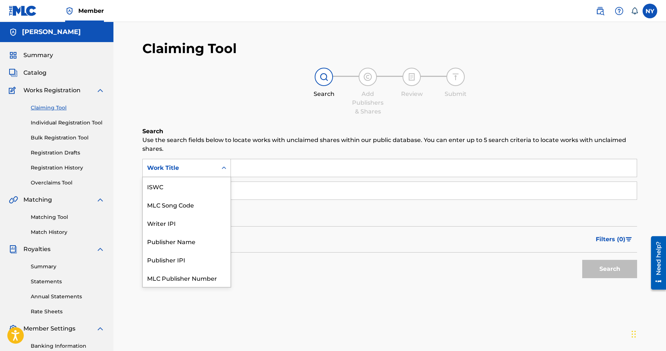
click at [207, 171] on div "Work Title" at bounding box center [180, 168] width 66 height 9
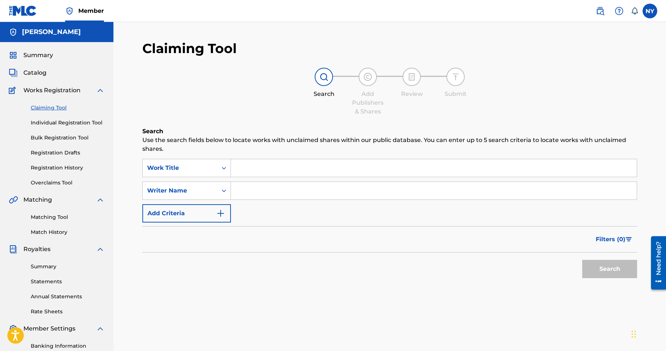
click at [48, 55] on span "Summary" at bounding box center [38, 55] width 30 height 9
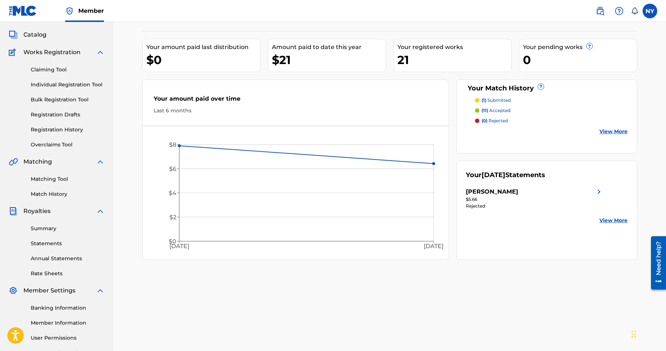
scroll to position [103, 0]
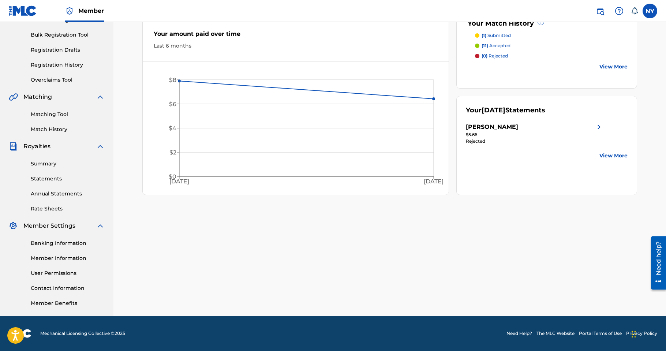
click at [56, 260] on link "Member Information" at bounding box center [68, 259] width 74 height 8
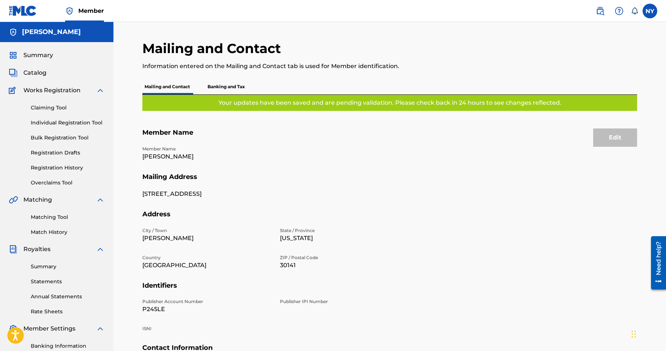
click at [616, 132] on div "Edit" at bounding box center [616, 138] width 44 height 18
click at [616, 137] on div "Edit" at bounding box center [616, 138] width 44 height 18
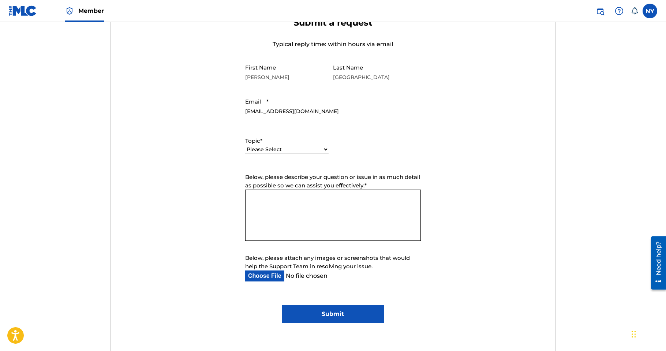
scroll to position [268, 0]
click at [290, 151] on select "Please Select I need help with my account I need help with managing my catalog …" at bounding box center [286, 150] width 83 height 8
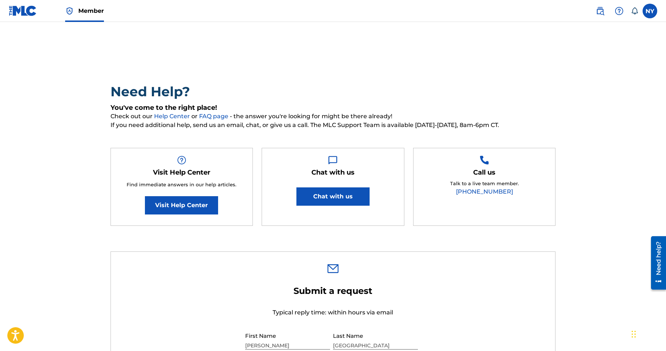
scroll to position [0, 0]
